Goal: Obtain resource: Obtain resource

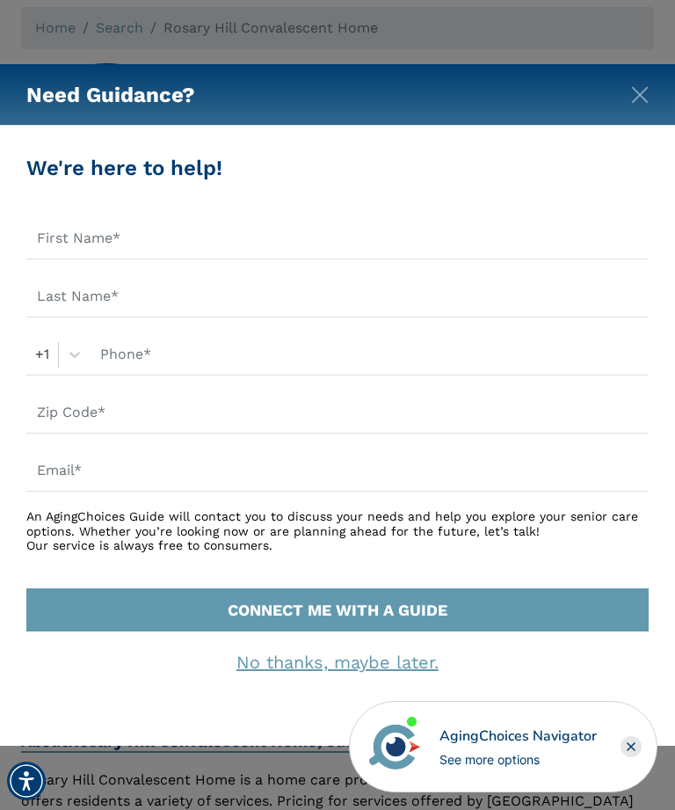
scroll to position [125, 0]
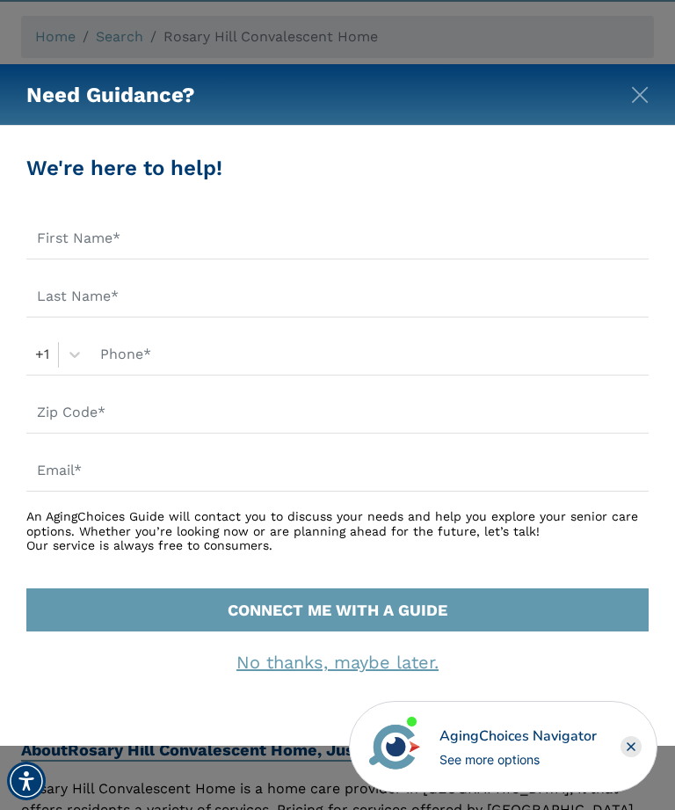
click at [646, 104] on img "Close" at bounding box center [640, 95] width 18 height 18
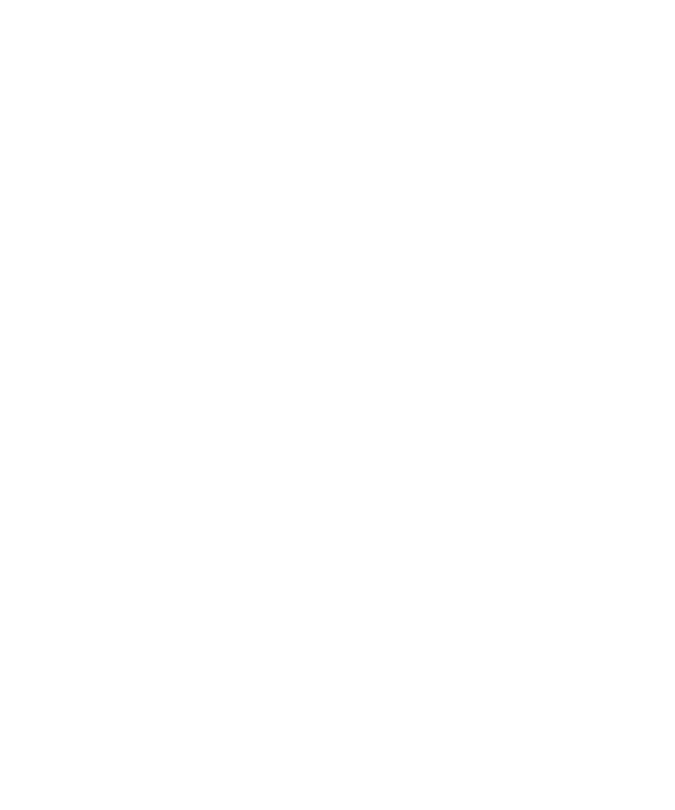
scroll to position [0, 0]
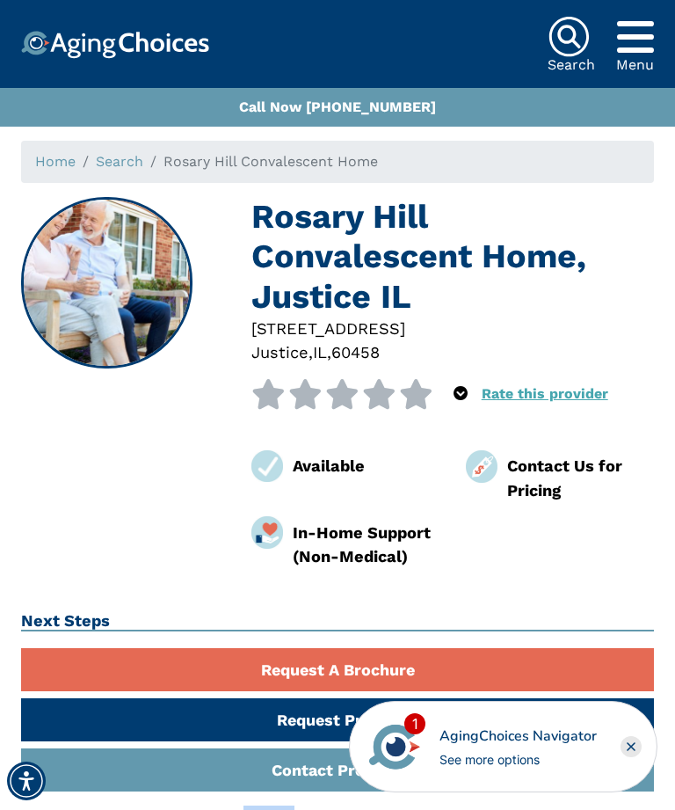
click at [638, 741] on rect "Close" at bounding box center [631, 746] width 21 height 21
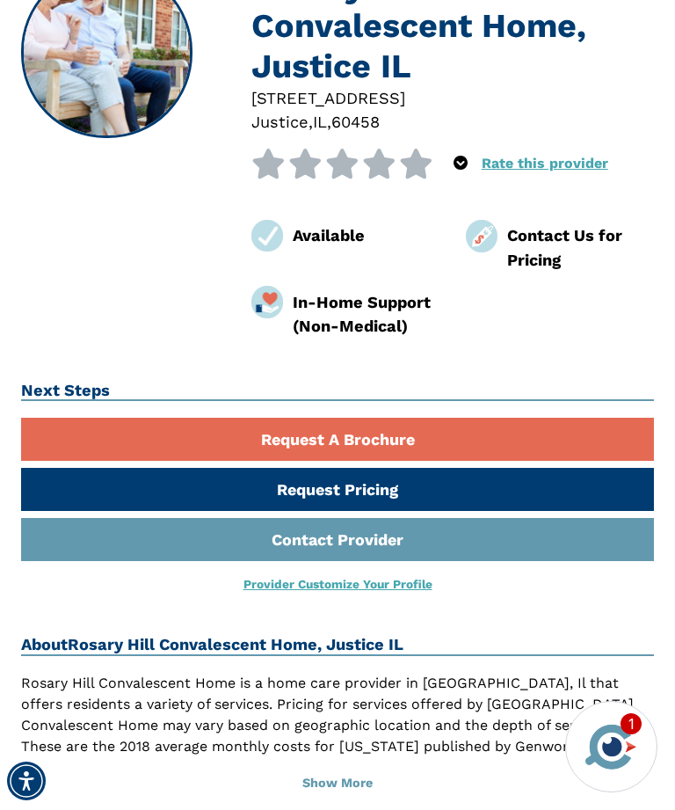
scroll to position [237, 0]
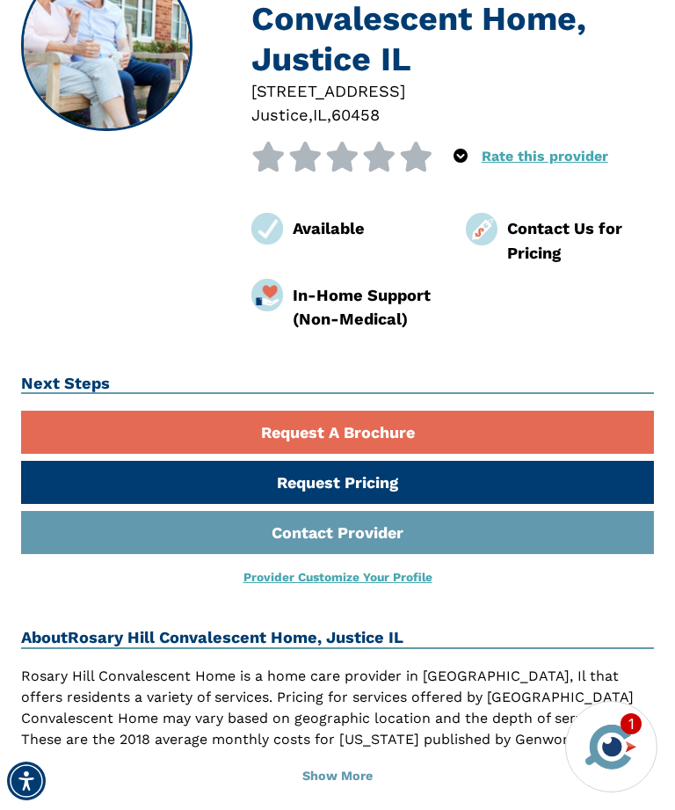
click at [382, 433] on link "Request A Brochure" at bounding box center [337, 431] width 633 height 43
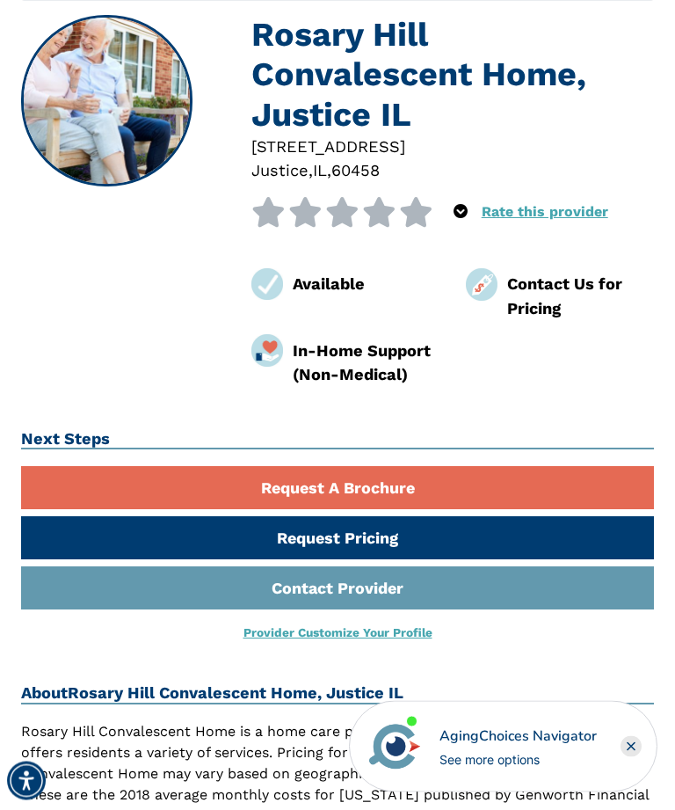
scroll to position [192, 0]
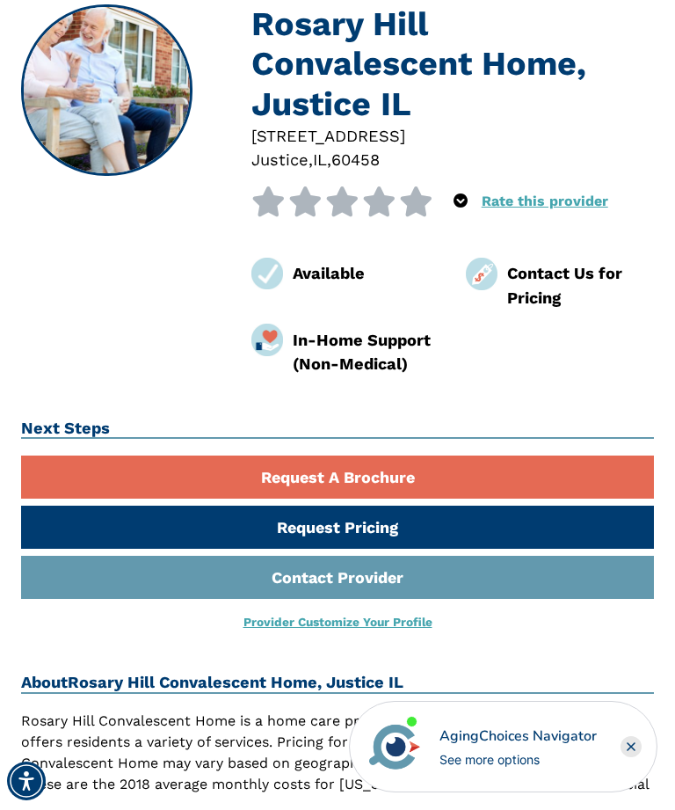
click at [403, 530] on link "Request Pricing" at bounding box center [337, 526] width 633 height 43
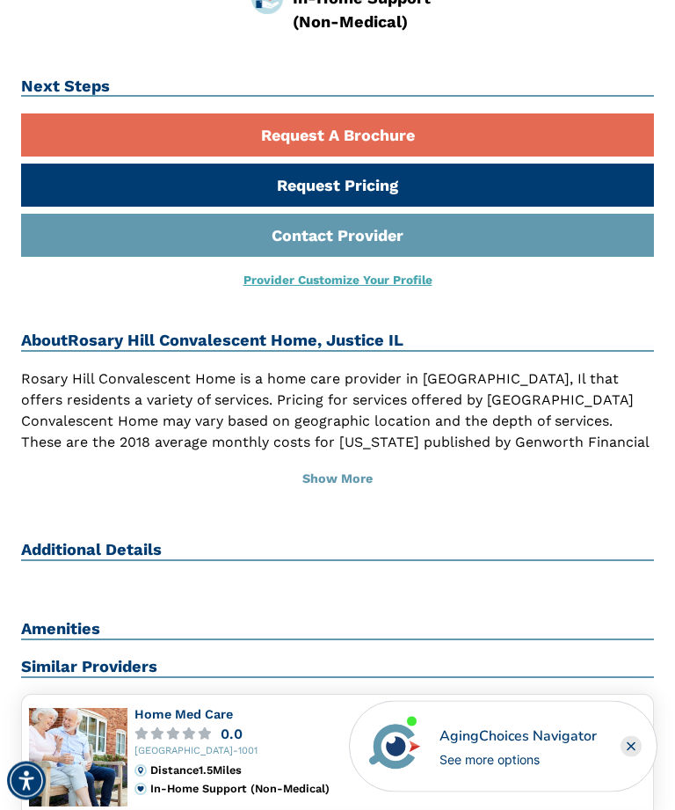
scroll to position [537, 0]
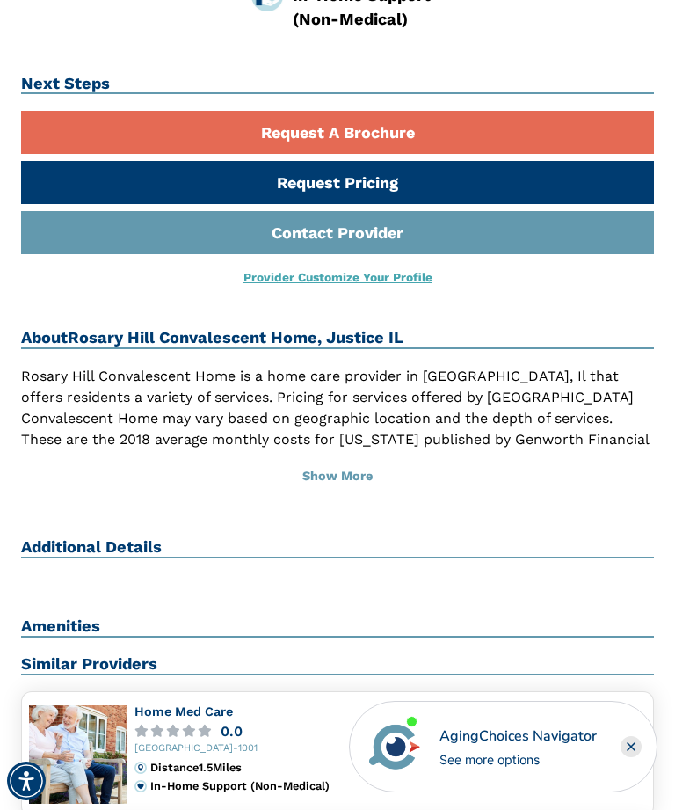
click at [352, 472] on button "Show More" at bounding box center [337, 476] width 633 height 39
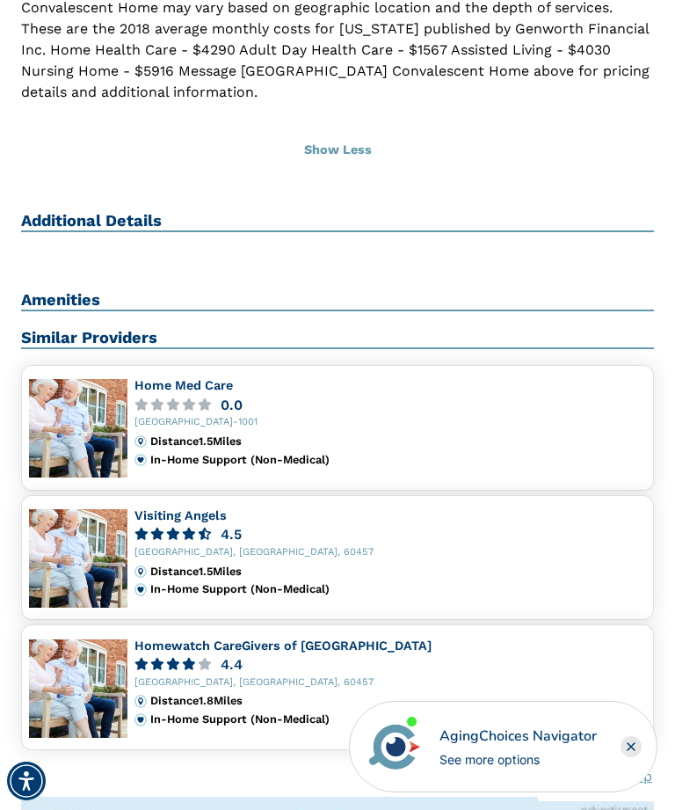
scroll to position [945, 0]
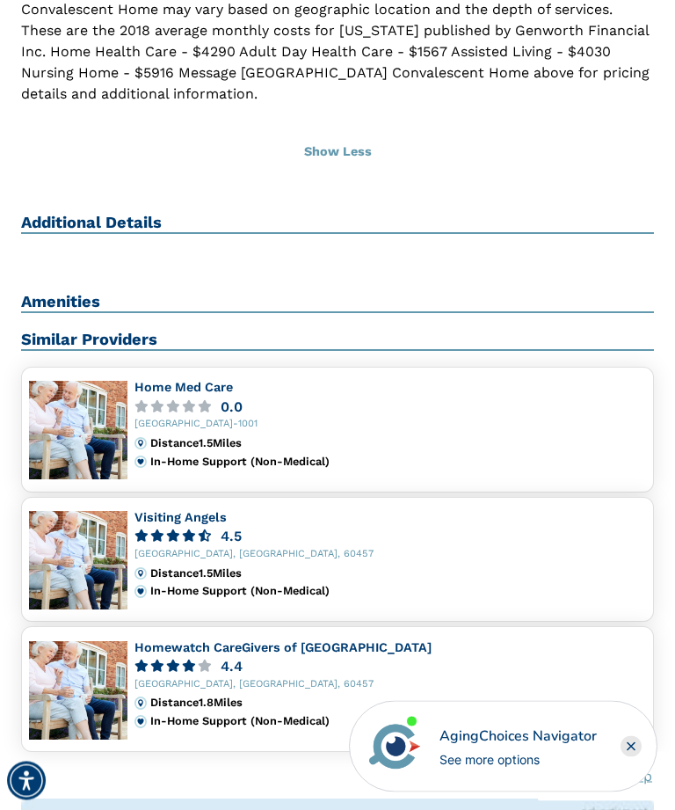
click at [182, 214] on h2 "Additional Details" at bounding box center [337, 224] width 633 height 21
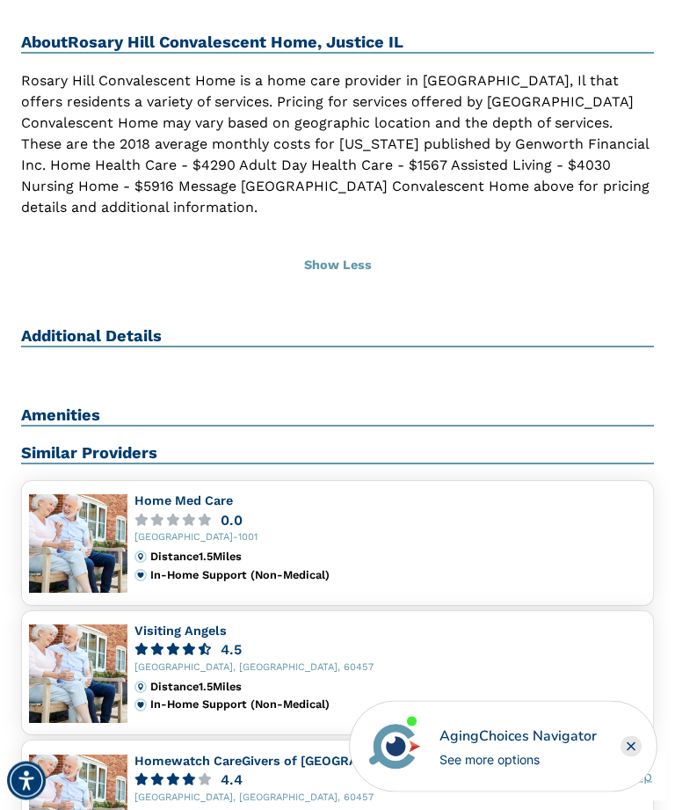
scroll to position [829, 0]
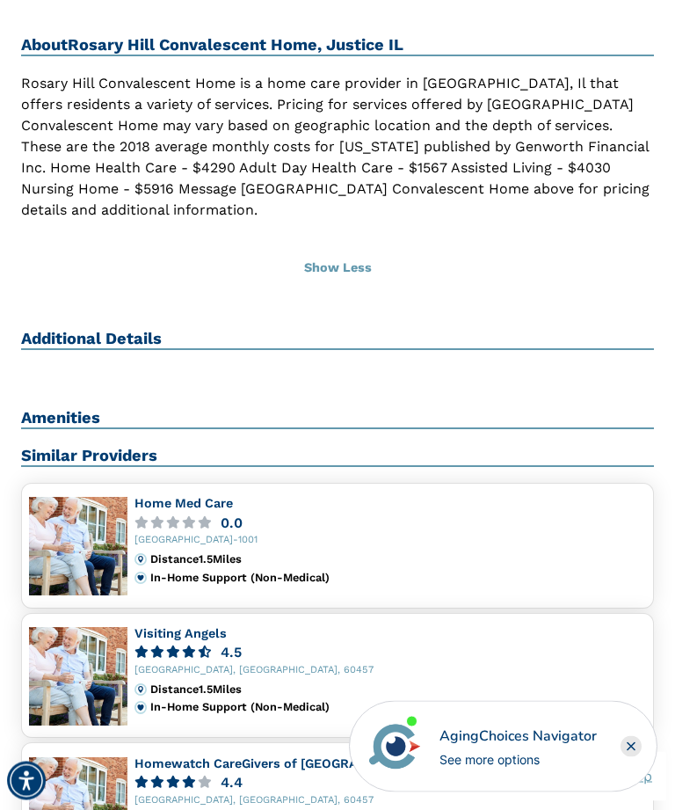
click at [84, 330] on h2 "Additional Details" at bounding box center [337, 340] width 633 height 21
click at [505, 330] on h2 "Additional Details" at bounding box center [337, 340] width 633 height 21
click at [619, 330] on h2 "Additional Details" at bounding box center [337, 340] width 633 height 21
click at [104, 409] on h2 "Amenities" at bounding box center [337, 419] width 633 height 21
click at [162, 447] on h2 "Similar Providers" at bounding box center [337, 457] width 633 height 21
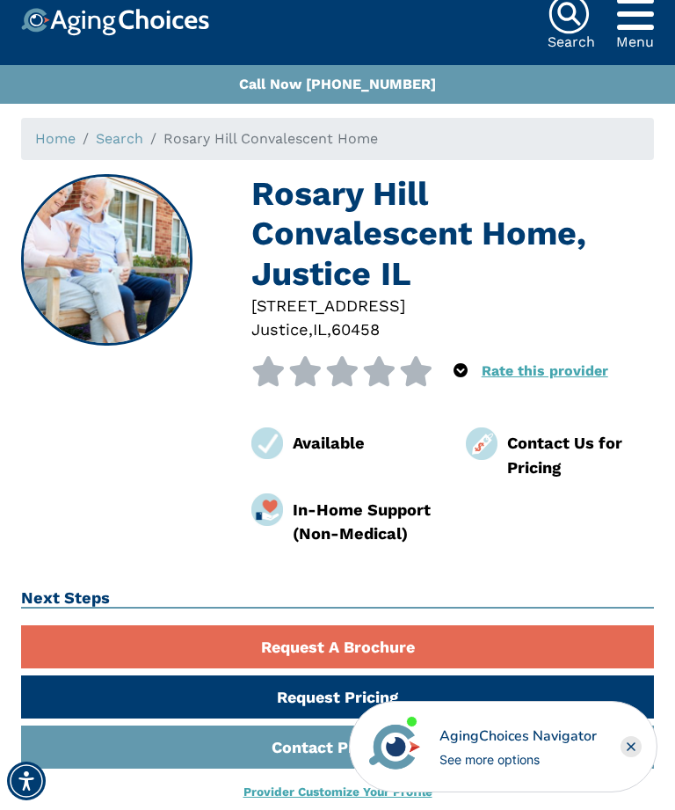
scroll to position [0, 0]
